Goal: Find specific page/section: Find specific page/section

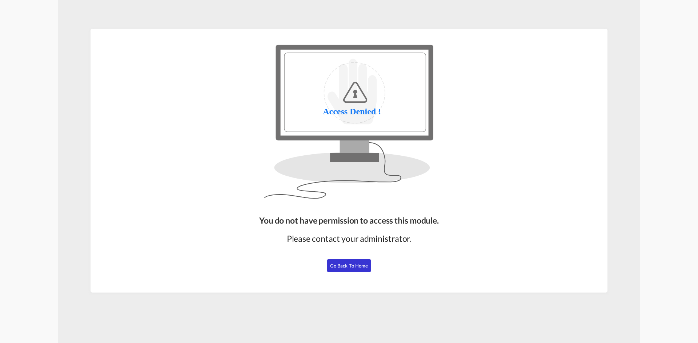
click at [339, 267] on span "Go Back to Home" at bounding box center [349, 266] width 38 height 6
click at [350, 266] on span "Go Back to Home" at bounding box center [349, 266] width 38 height 6
